Goal: Ask a question

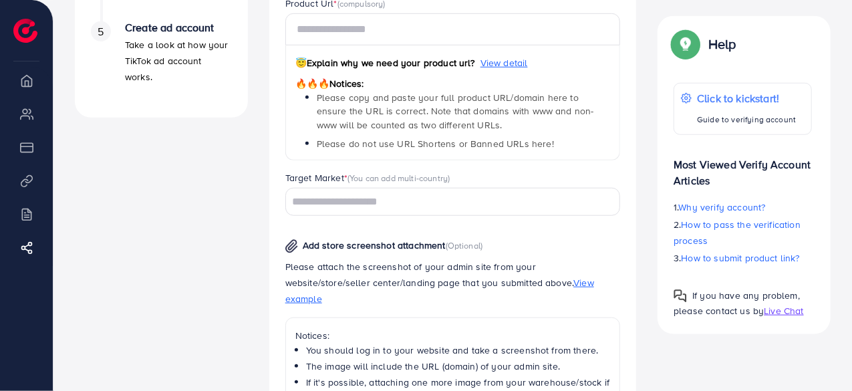
scroll to position [535, 0]
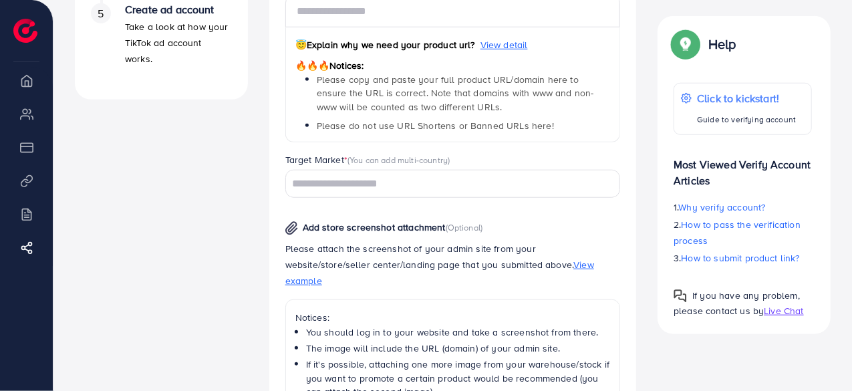
click at [779, 315] on span "Live Chat" at bounding box center [783, 310] width 39 height 13
click at [780, 309] on span "Live Chat" at bounding box center [783, 310] width 39 height 13
click at [794, 312] on span "Live Chat" at bounding box center [783, 310] width 39 height 13
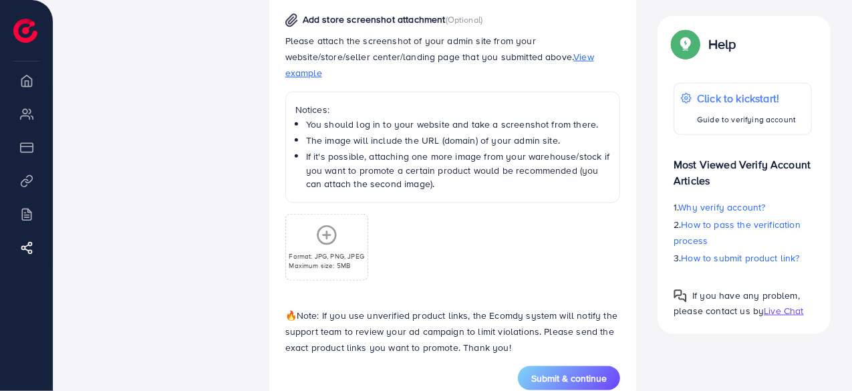
scroll to position [762, 0]
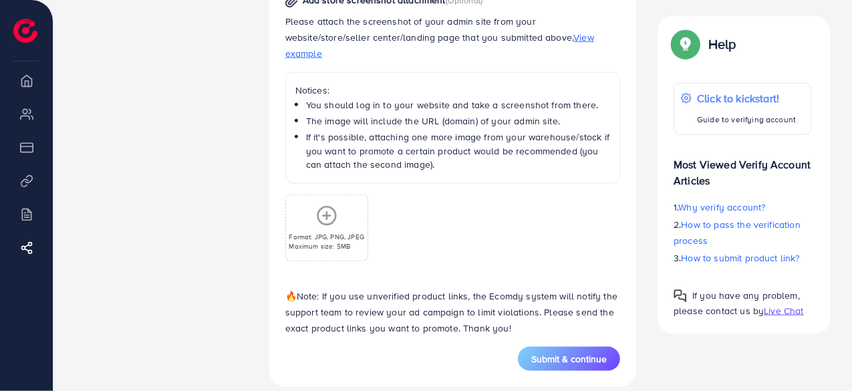
click at [776, 313] on span "Live Chat" at bounding box center [783, 310] width 39 height 13
click at [794, 313] on span "Live Chat" at bounding box center [783, 310] width 39 height 13
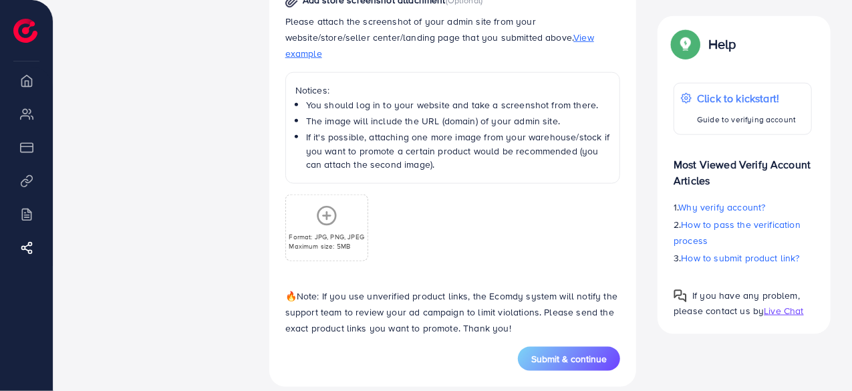
click at [348, 205] on div "Format: JPG, PNG, JPEG Maximum size: 5MB" at bounding box center [326, 227] width 81 height 45
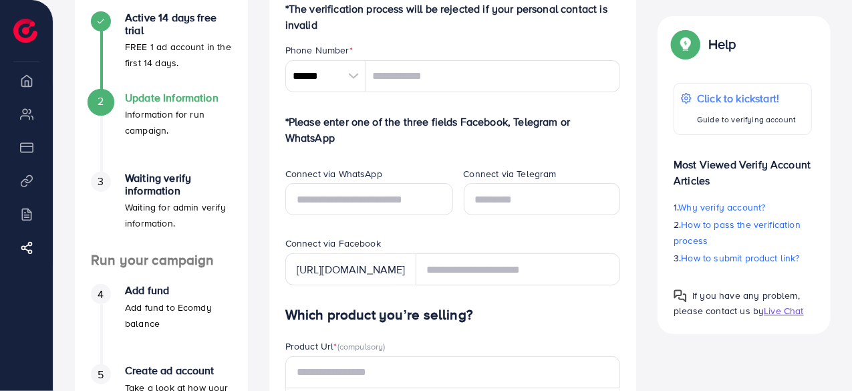
scroll to position [0, 0]
